Goal: Find specific page/section: Find specific page/section

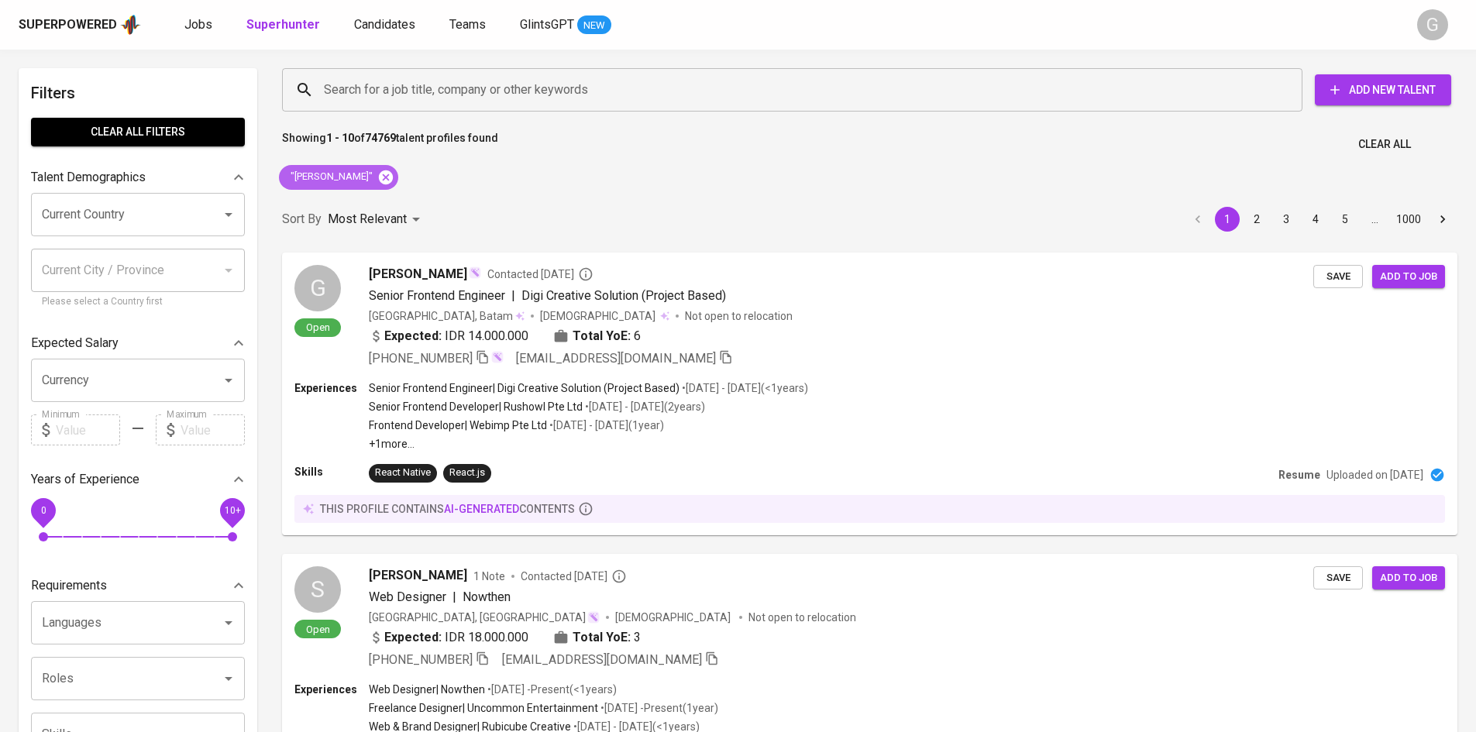
click at [398, 179] on div ""[PERSON_NAME]"" at bounding box center [338, 177] width 119 height 25
click at [393, 179] on icon at bounding box center [386, 177] width 14 height 14
click at [418, 102] on input "Search for a job title, company or other keywords" at bounding box center [796, 89] width 952 height 29
click at [420, 96] on input "Search for a job title, company or other keywords" at bounding box center [796, 89] width 952 height 29
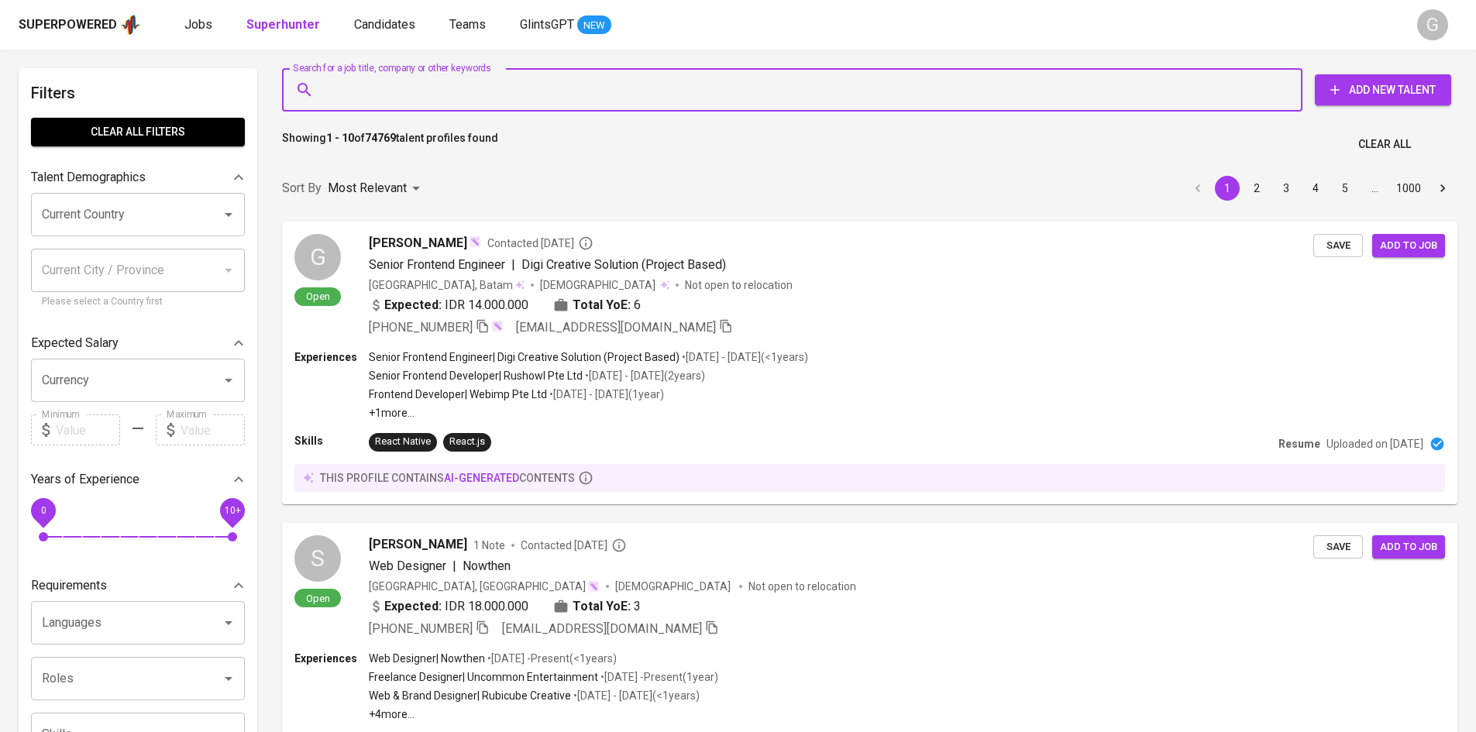
paste input "[EMAIL_ADDRESS][DOMAIN_NAME]"
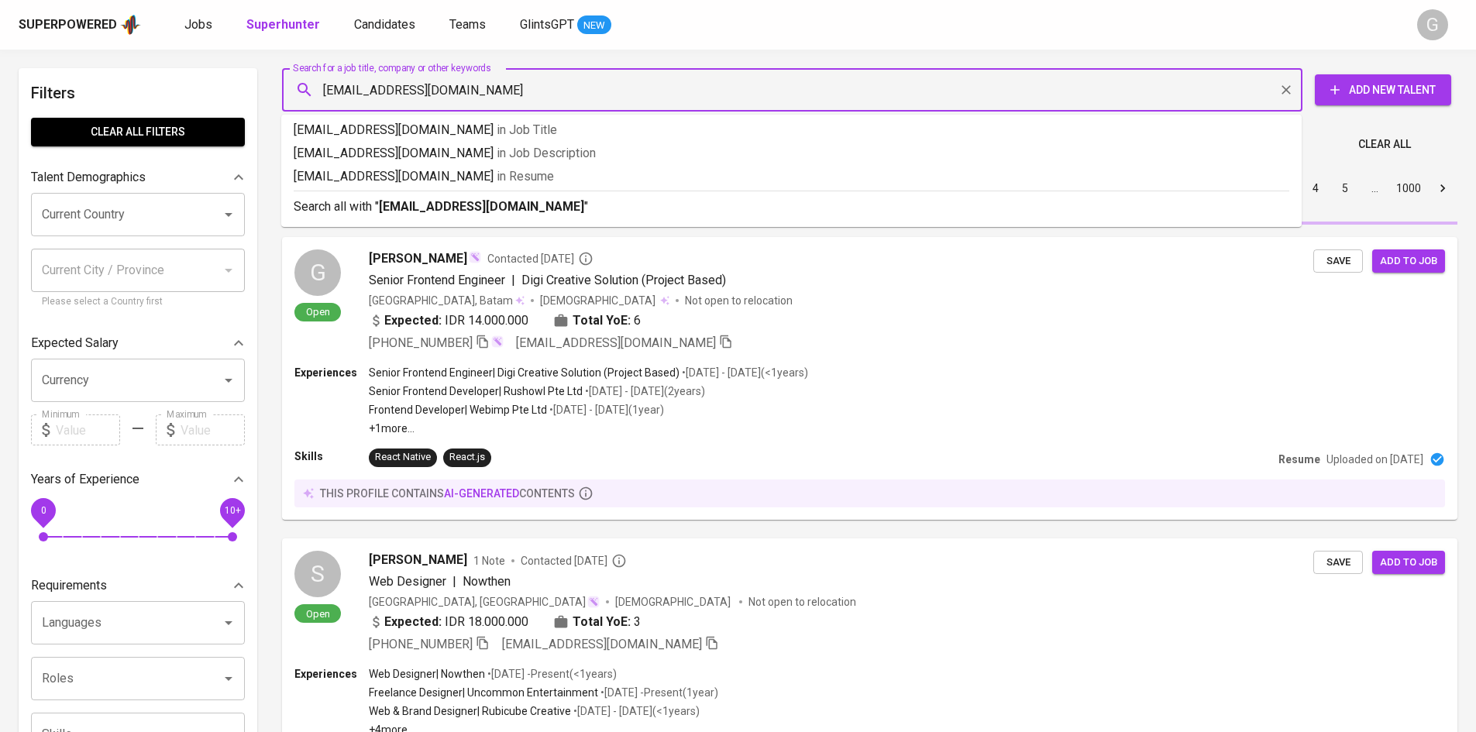
type input "[EMAIL_ADDRESS][DOMAIN_NAME]"
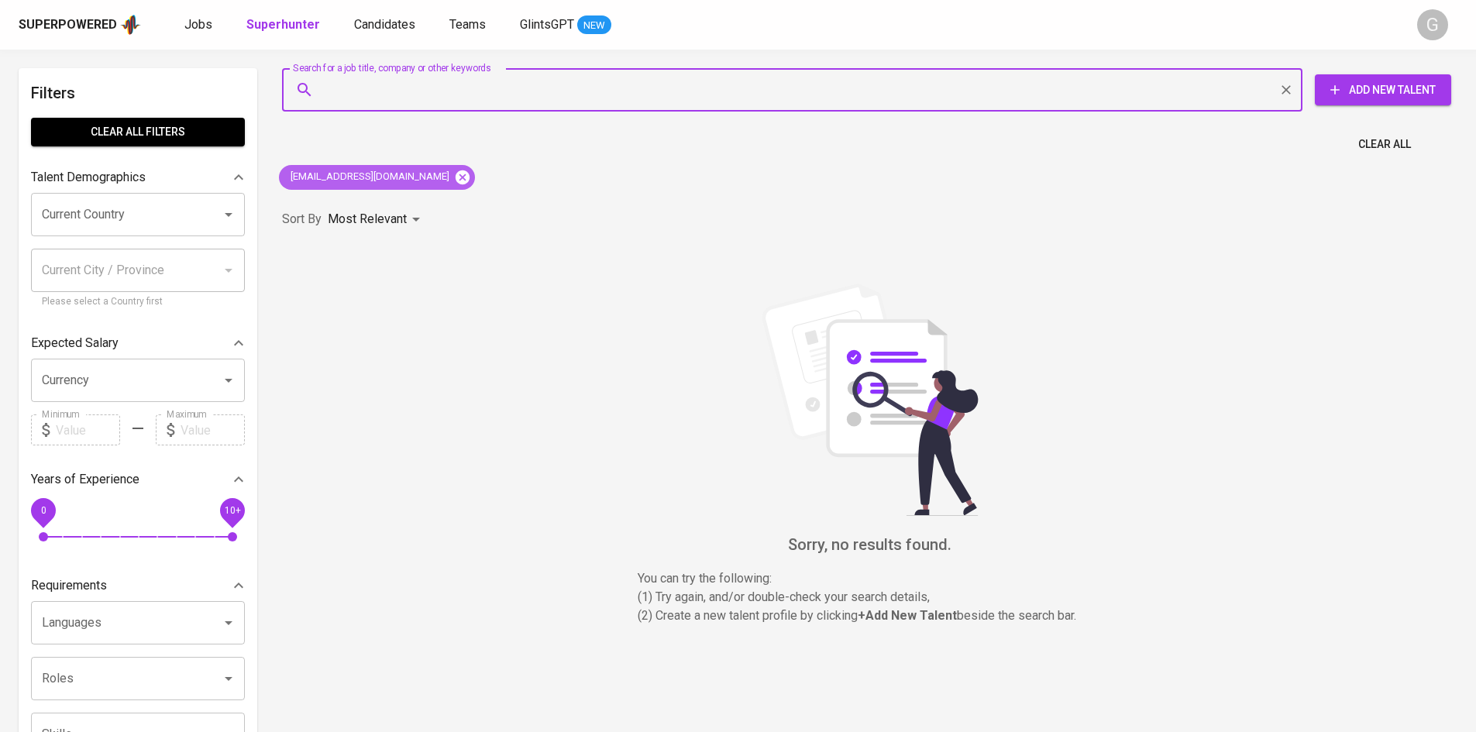
click at [456, 182] on icon at bounding box center [463, 177] width 14 height 14
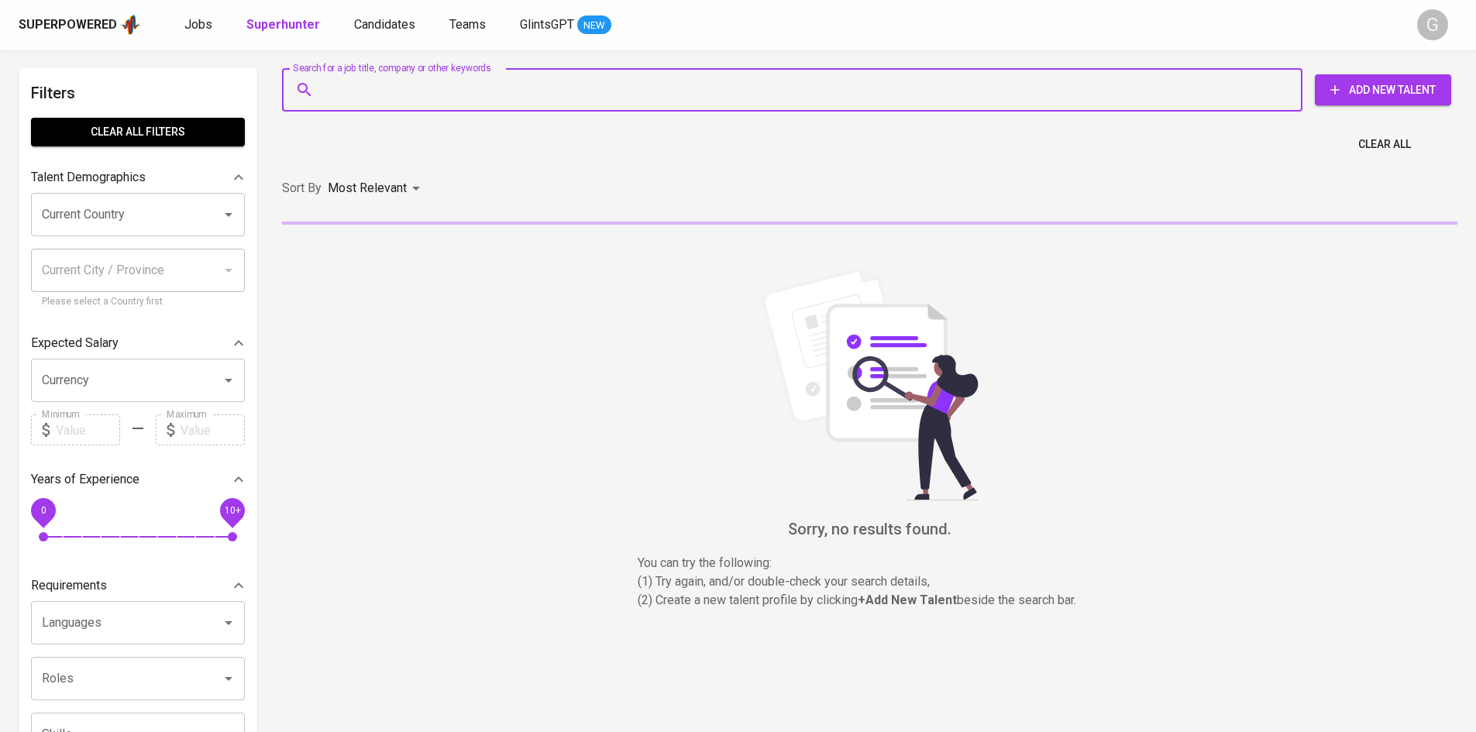
click at [387, 99] on input "Search for a job title, company or other keywords" at bounding box center [796, 89] width 952 height 29
paste input "[PERSON_NAME][EMAIL_ADDRESS][DOMAIN_NAME]"
type input "[PERSON_NAME][EMAIL_ADDRESS][DOMAIN_NAME]"
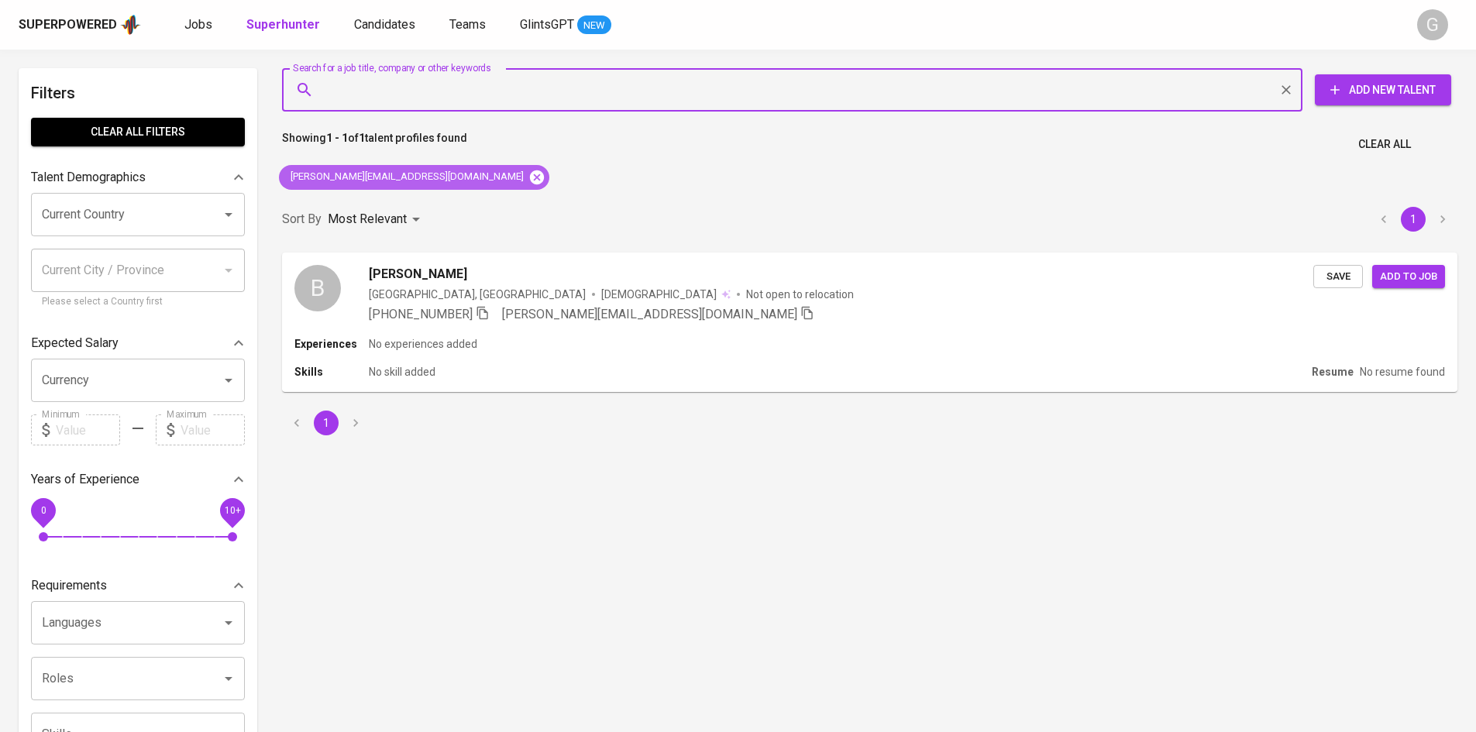
click at [528, 183] on icon at bounding box center [536, 177] width 17 height 17
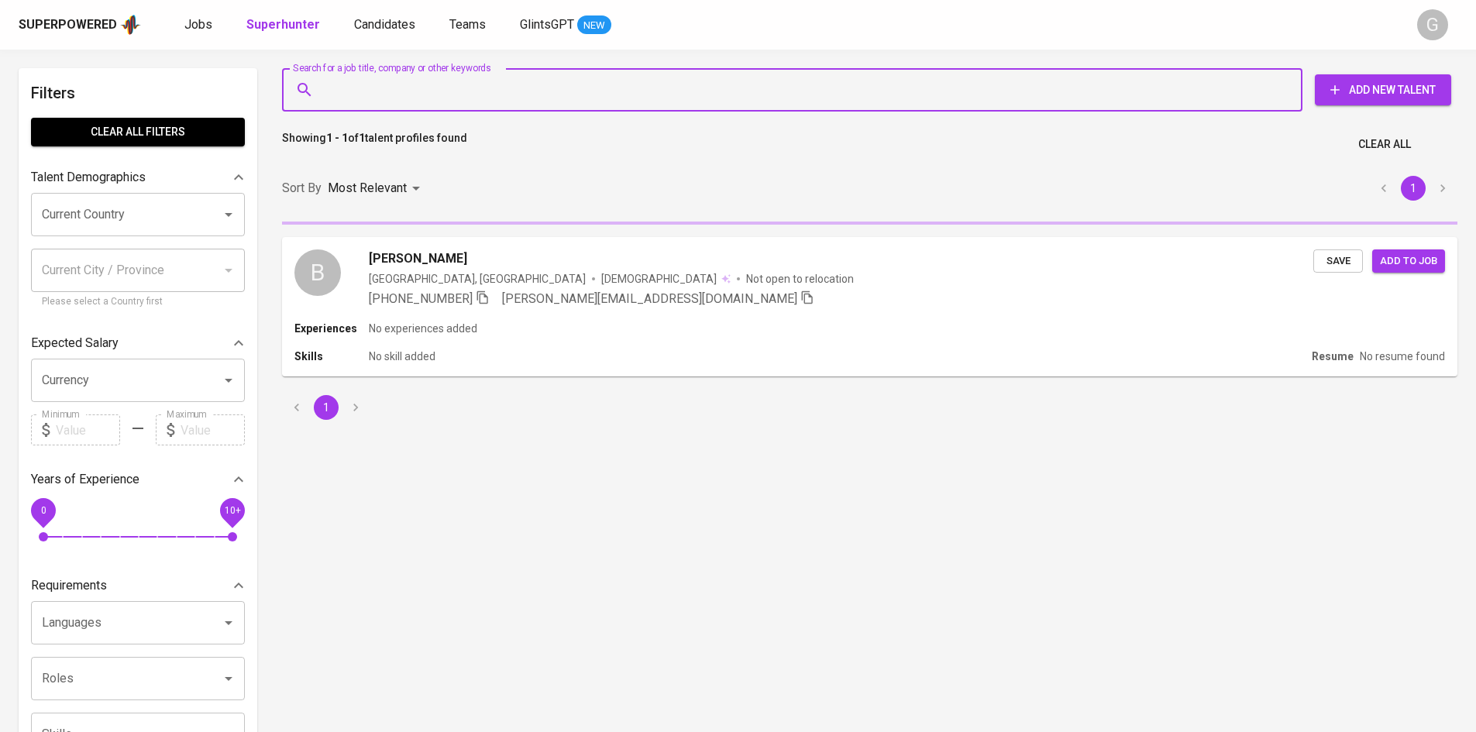
click at [422, 95] on input "Search for a job title, company or other keywords" at bounding box center [796, 89] width 952 height 29
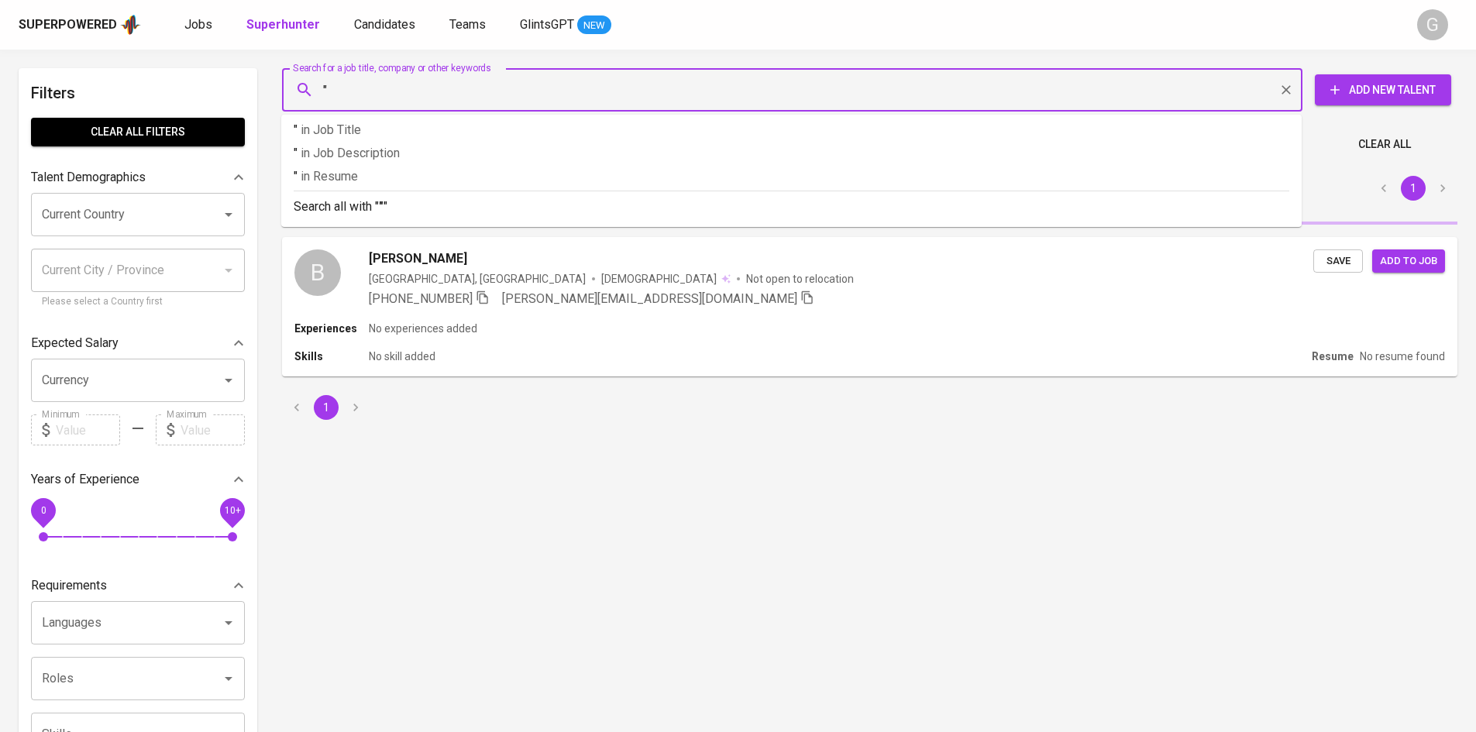
paste input "[PERSON_NAME]"
type input ""[PERSON_NAME]""
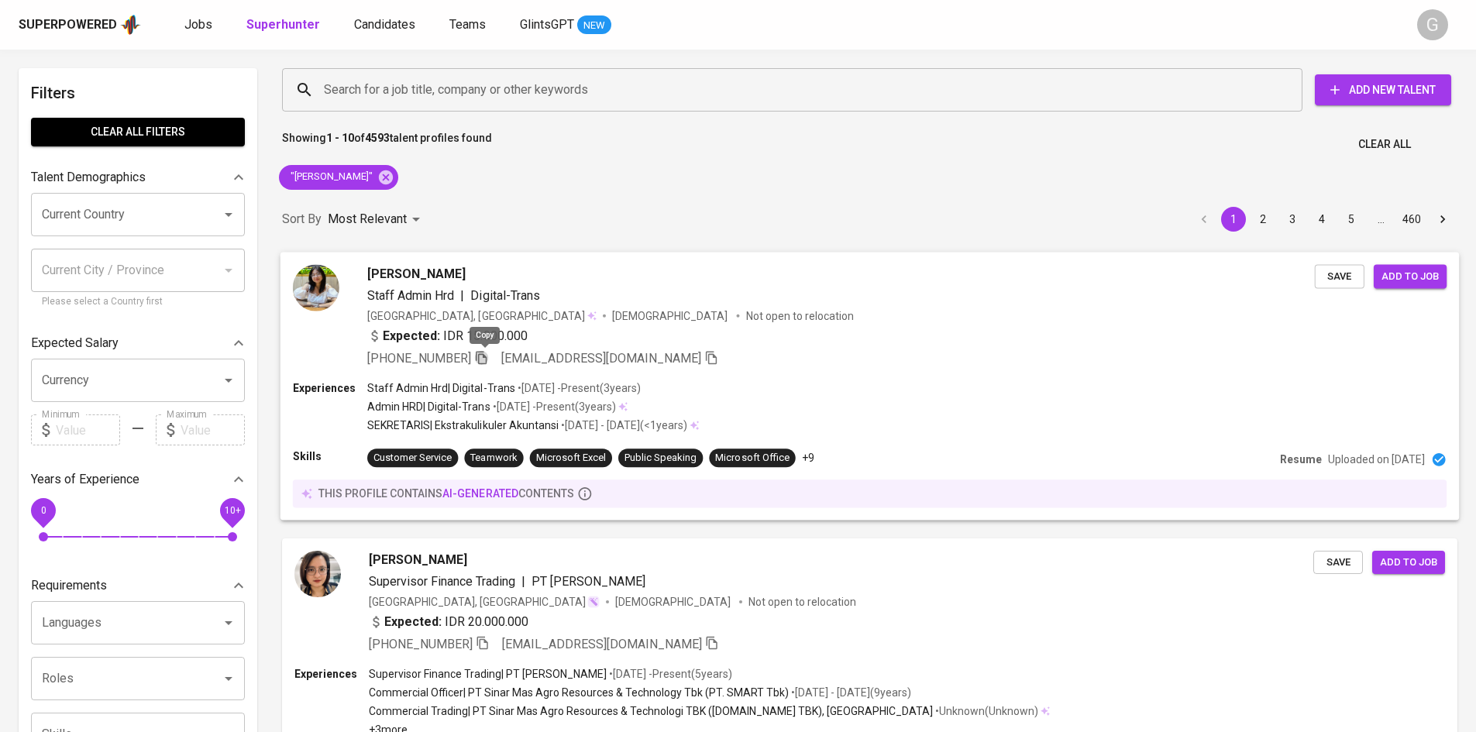
click at [484, 360] on icon "button" at bounding box center [481, 357] width 14 height 14
